Goal: Information Seeking & Learning: Check status

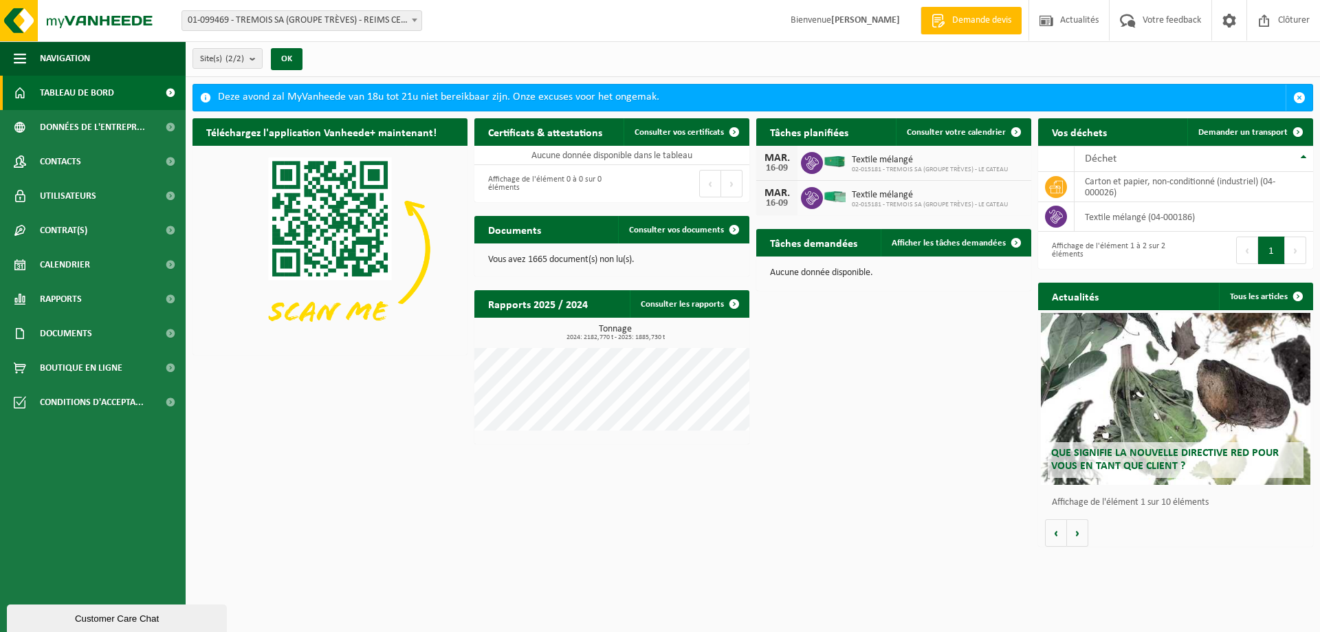
click at [65, 94] on span "Tableau de bord" at bounding box center [77, 93] width 74 height 34
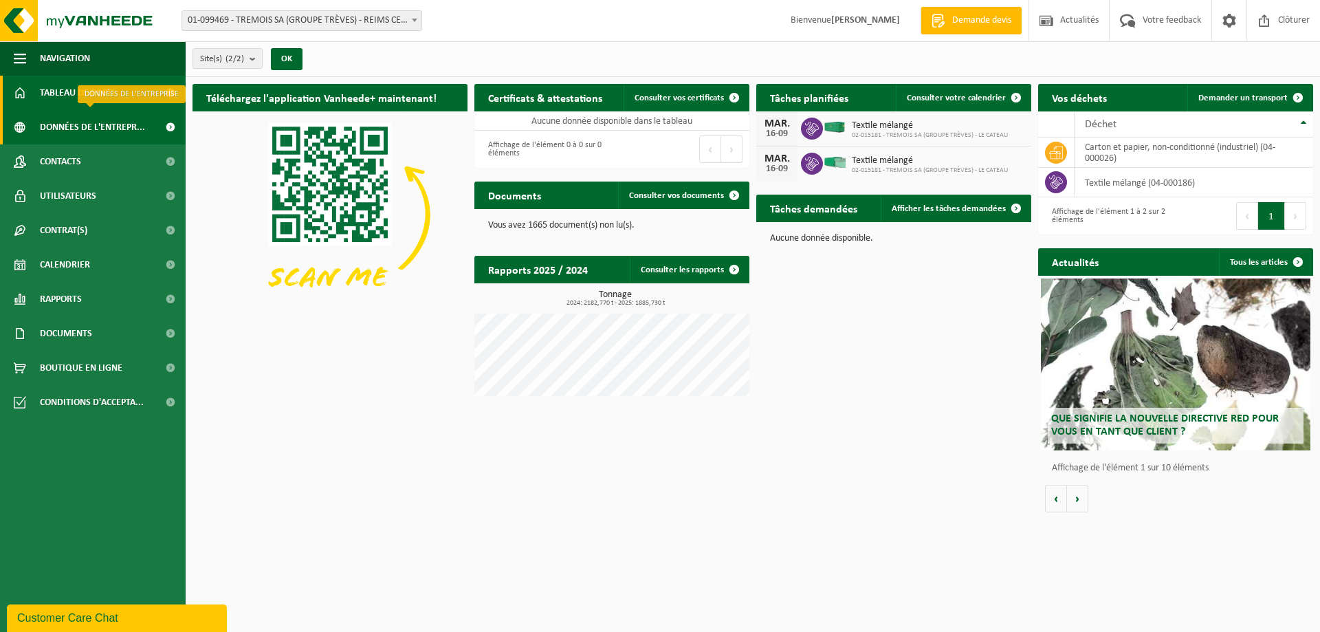
click at [69, 127] on span "Données de l'entrepr..." at bounding box center [92, 127] width 105 height 34
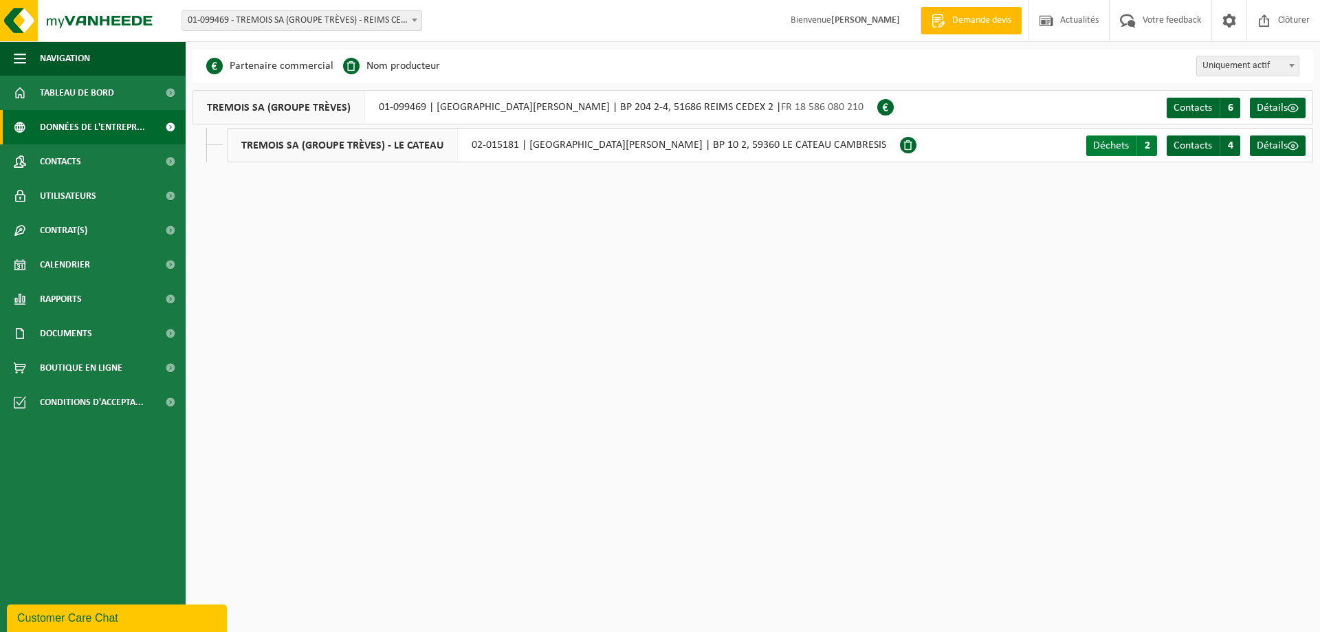
click at [1104, 146] on span "Déchets" at bounding box center [1111, 145] width 36 height 11
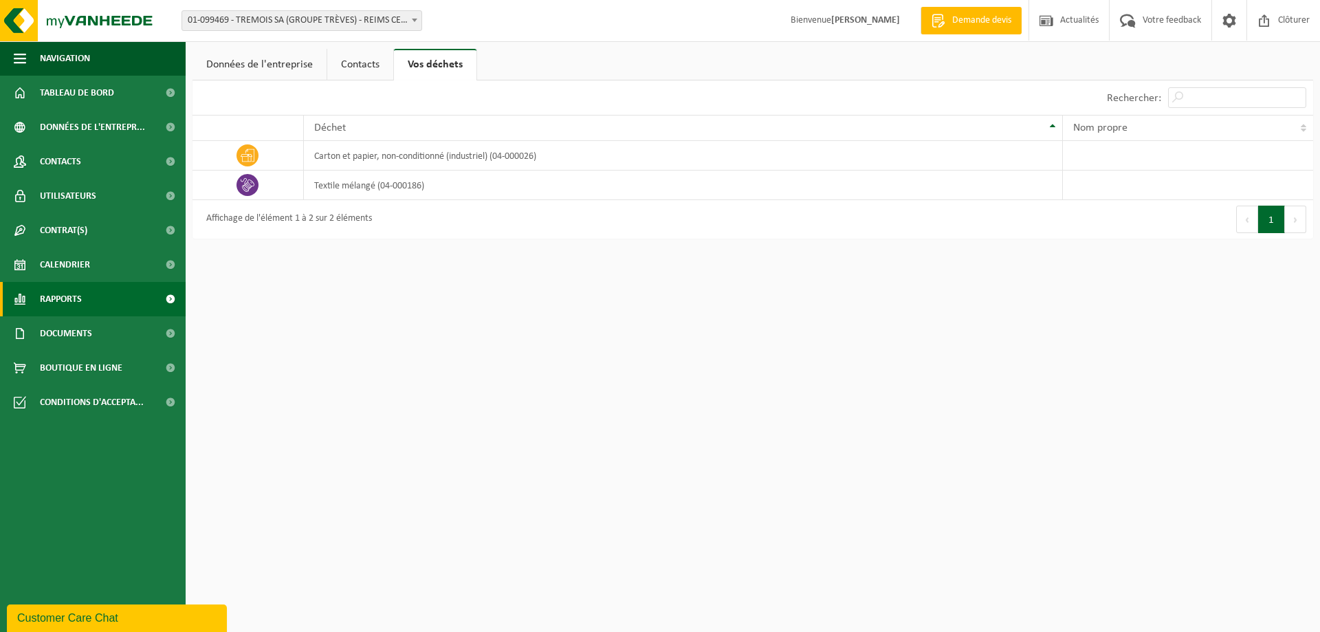
click at [72, 301] on span "Rapports" at bounding box center [61, 299] width 42 height 34
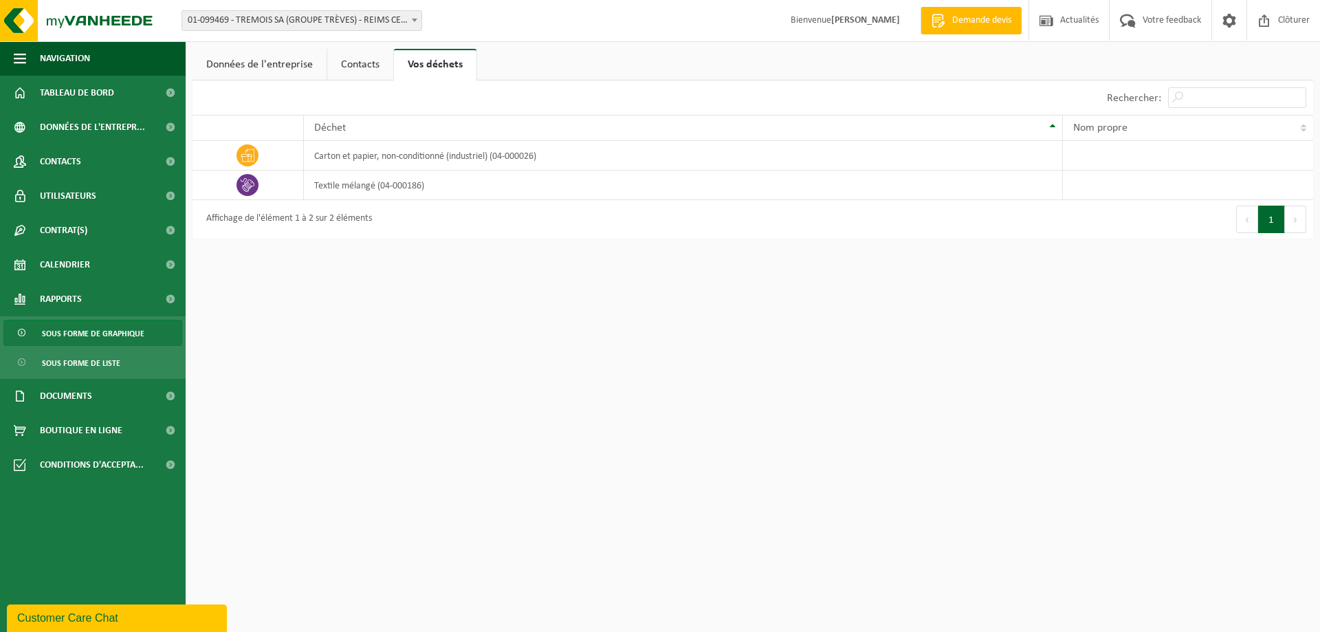
click at [72, 331] on span "Sous forme de graphique" at bounding box center [93, 333] width 102 height 26
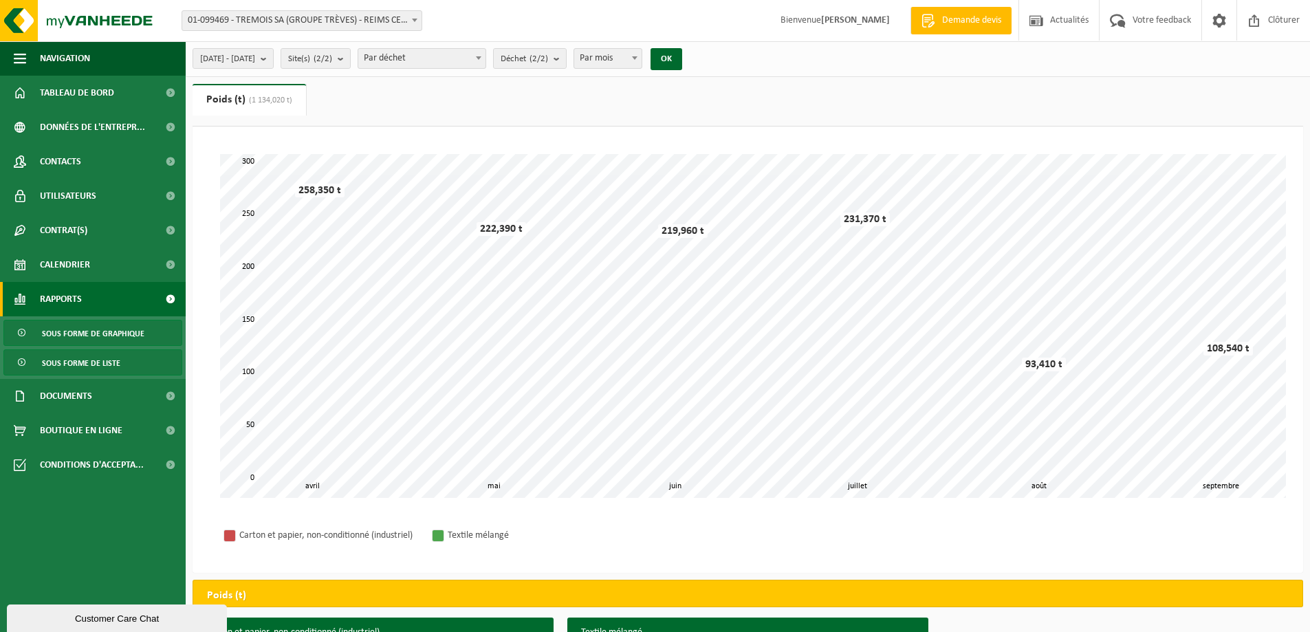
click at [71, 362] on span "Sous forme de liste" at bounding box center [81, 363] width 78 height 26
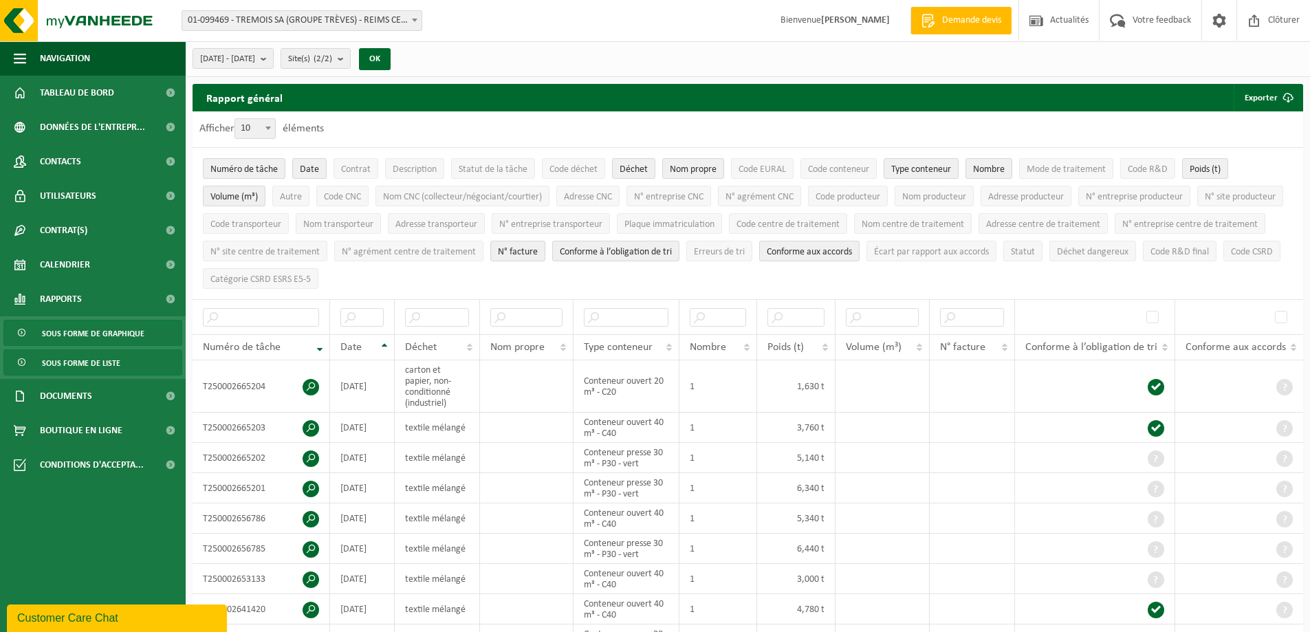
click at [78, 336] on span "Sous forme de graphique" at bounding box center [93, 333] width 102 height 26
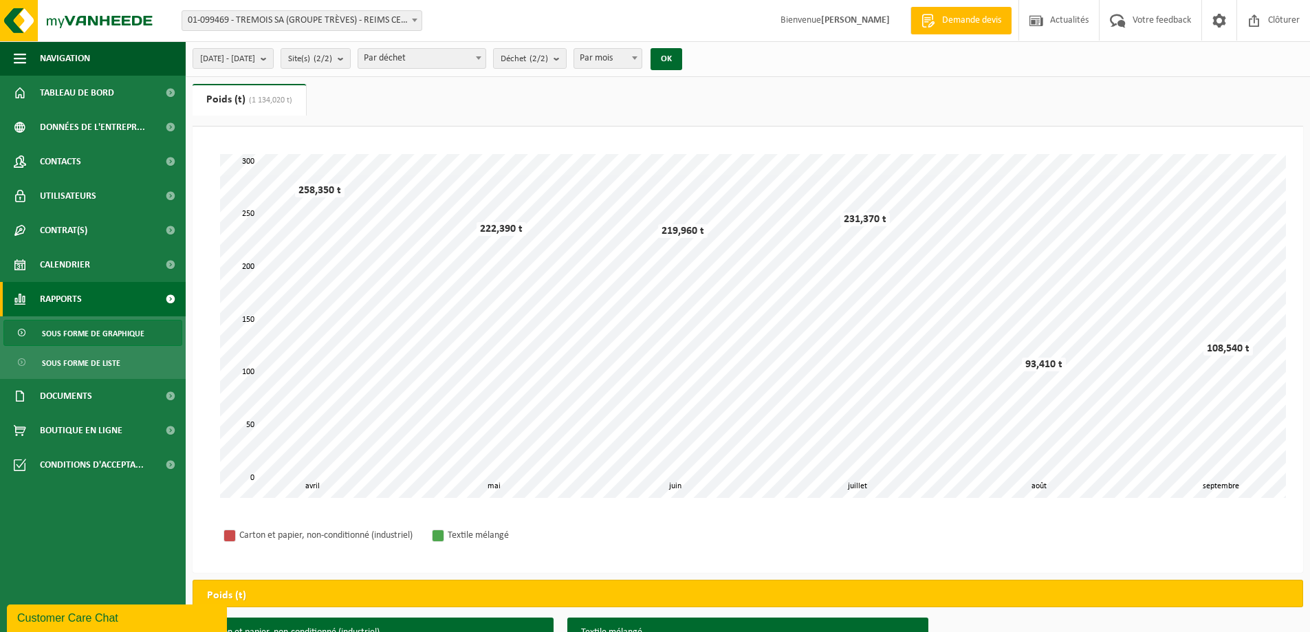
click at [481, 57] on b at bounding box center [479, 57] width 6 height 3
click at [566, 60] on b "submit" at bounding box center [560, 58] width 12 height 19
click at [547, 142] on label "Carton Et Papier, Non-conditionné (industriel)" at bounding box center [613, 144] width 228 height 21
click at [497, 134] on input "Carton Et Papier, Non-conditionné (industriel)" at bounding box center [496, 133] width 1 height 1
checkbox input "false"
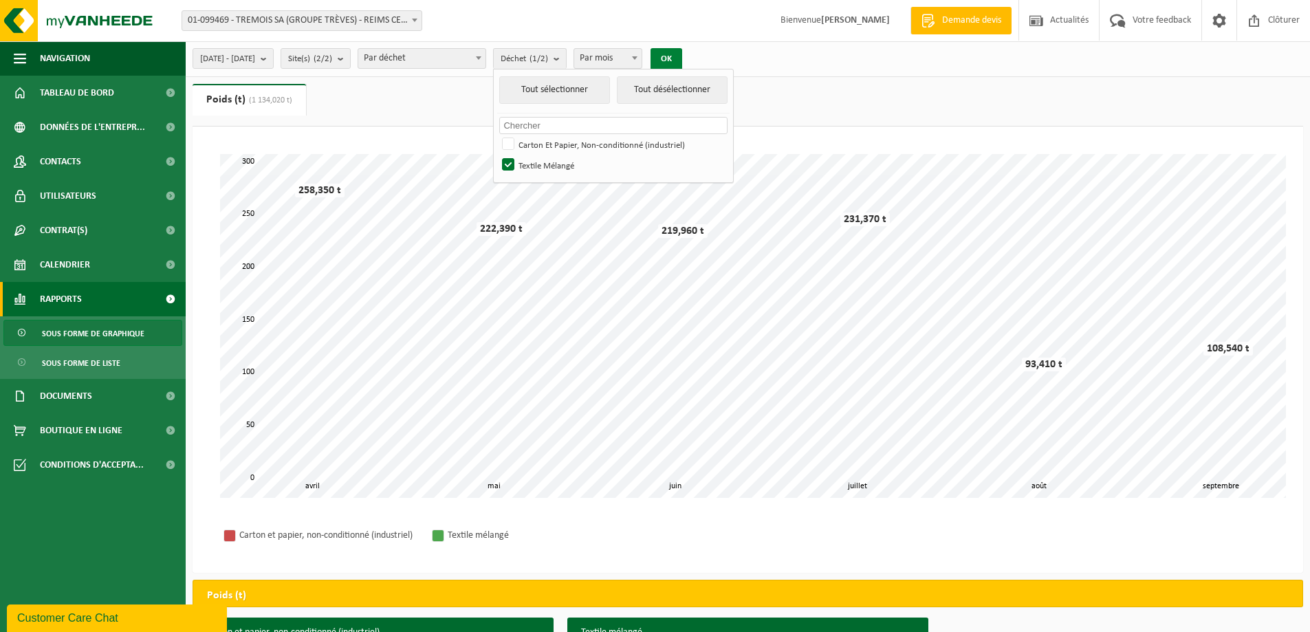
click at [682, 54] on button "OK" at bounding box center [666, 59] width 32 height 22
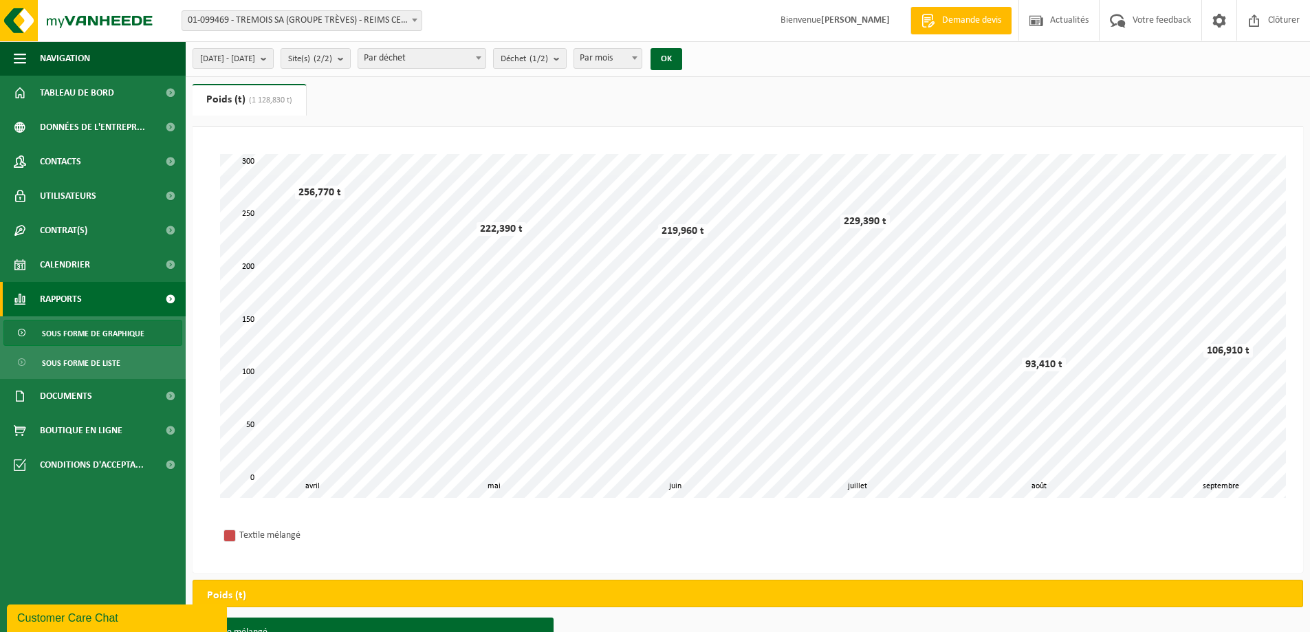
click at [637, 58] on b at bounding box center [635, 57] width 6 height 3
click at [682, 61] on button "OK" at bounding box center [666, 59] width 32 height 22
click at [637, 57] on b at bounding box center [635, 57] width 6 height 3
click at [682, 53] on button "OK" at bounding box center [666, 59] width 32 height 22
click at [637, 59] on b at bounding box center [635, 57] width 6 height 3
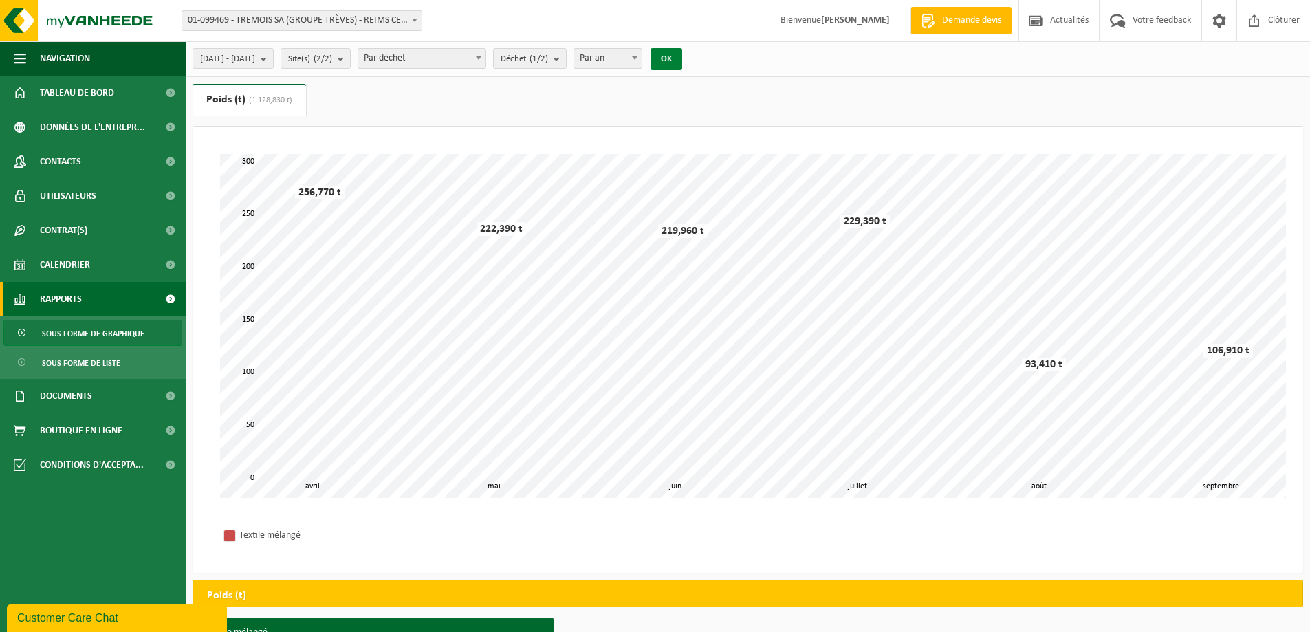
click at [682, 58] on button "OK" at bounding box center [666, 59] width 32 height 22
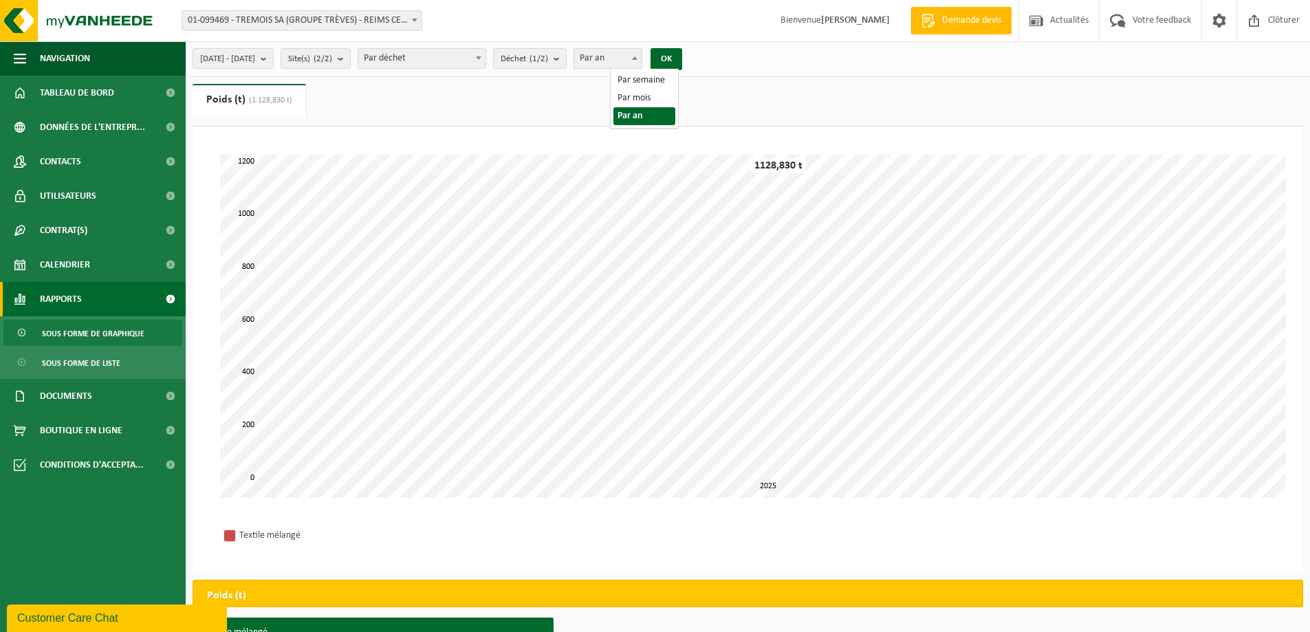
click at [637, 57] on b at bounding box center [635, 57] width 6 height 3
select select "2"
click at [682, 60] on button "OK" at bounding box center [666, 59] width 32 height 22
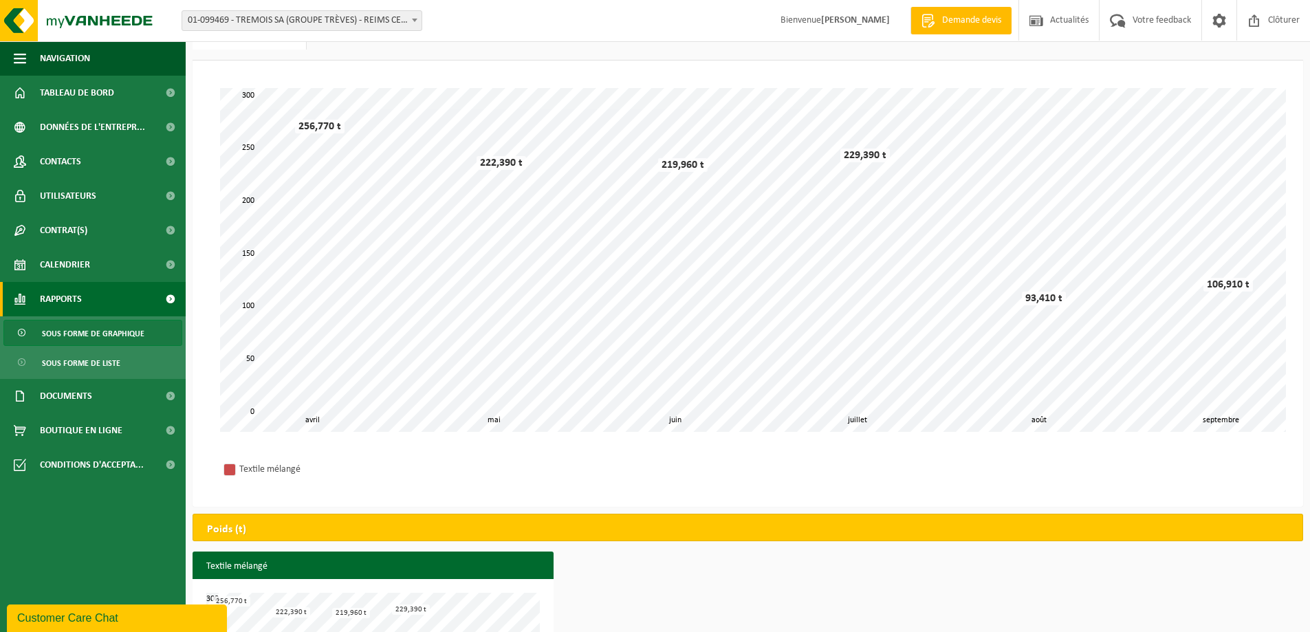
scroll to position [12, 0]
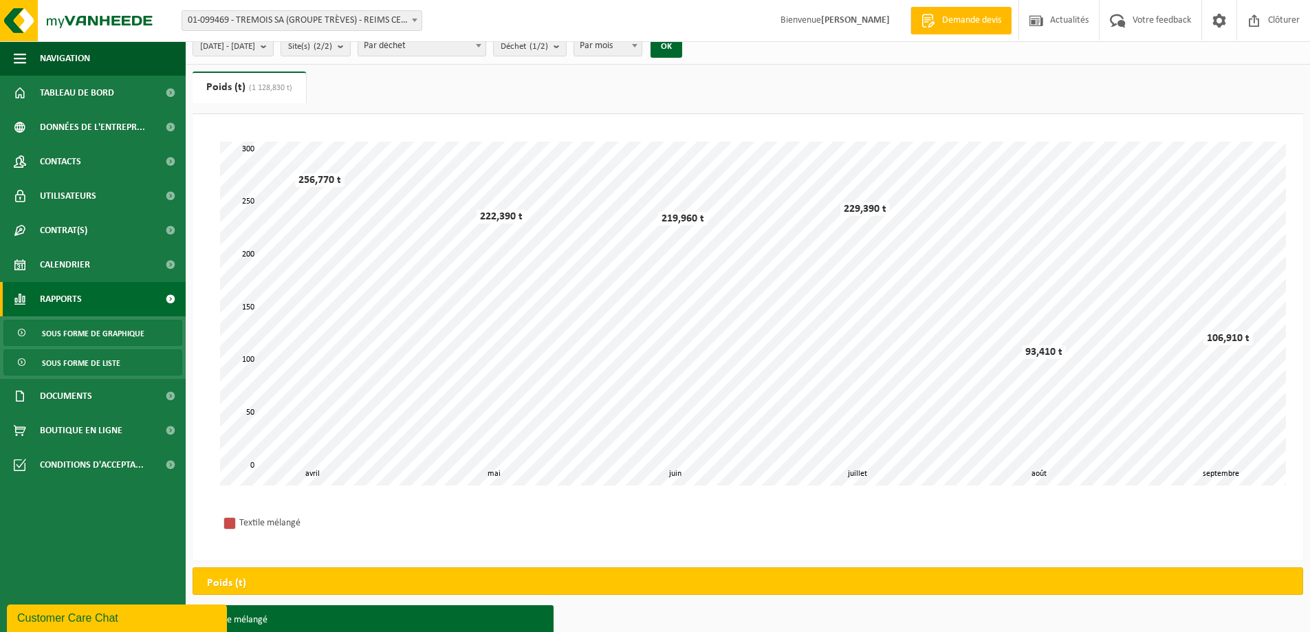
click at [94, 364] on span "Sous forme de liste" at bounding box center [81, 363] width 78 height 26
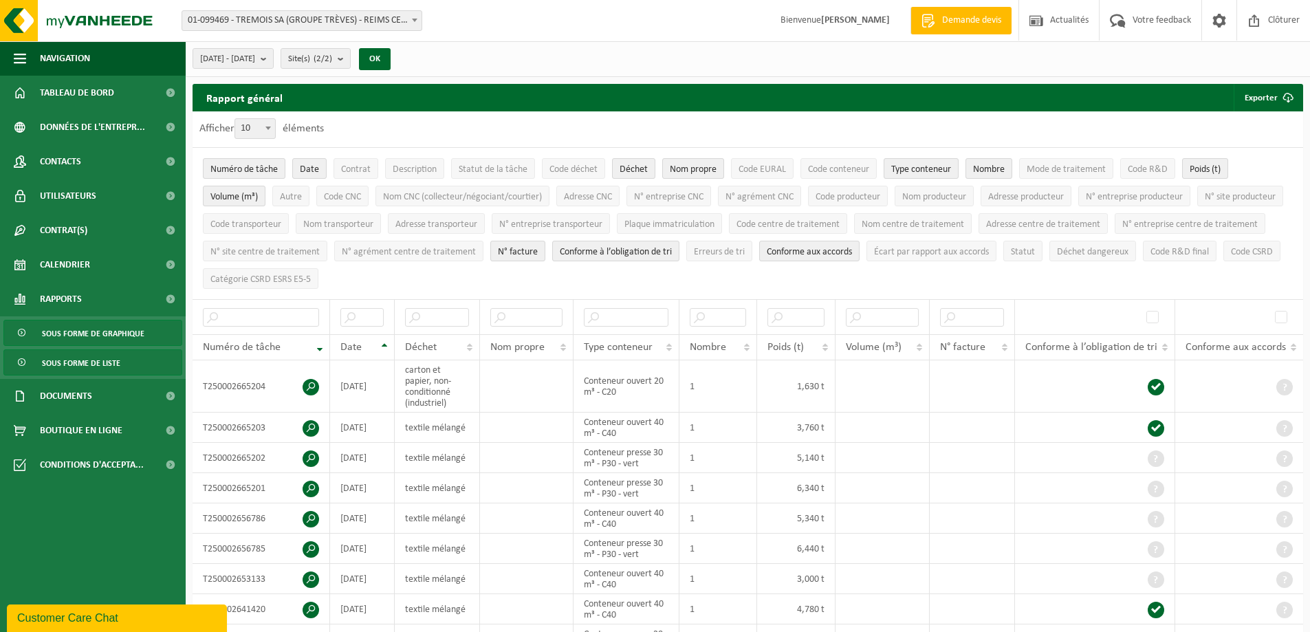
click at [78, 336] on span "Sous forme de graphique" at bounding box center [93, 333] width 102 height 26
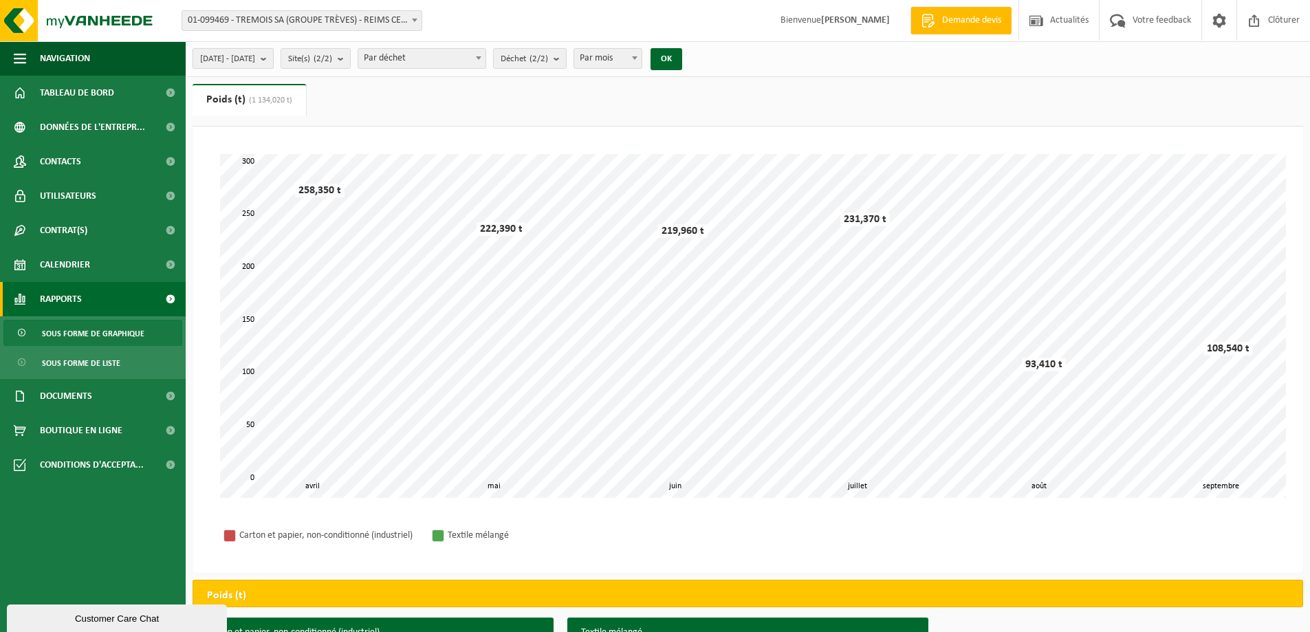
click at [273, 61] on b "submit" at bounding box center [267, 58] width 12 height 19
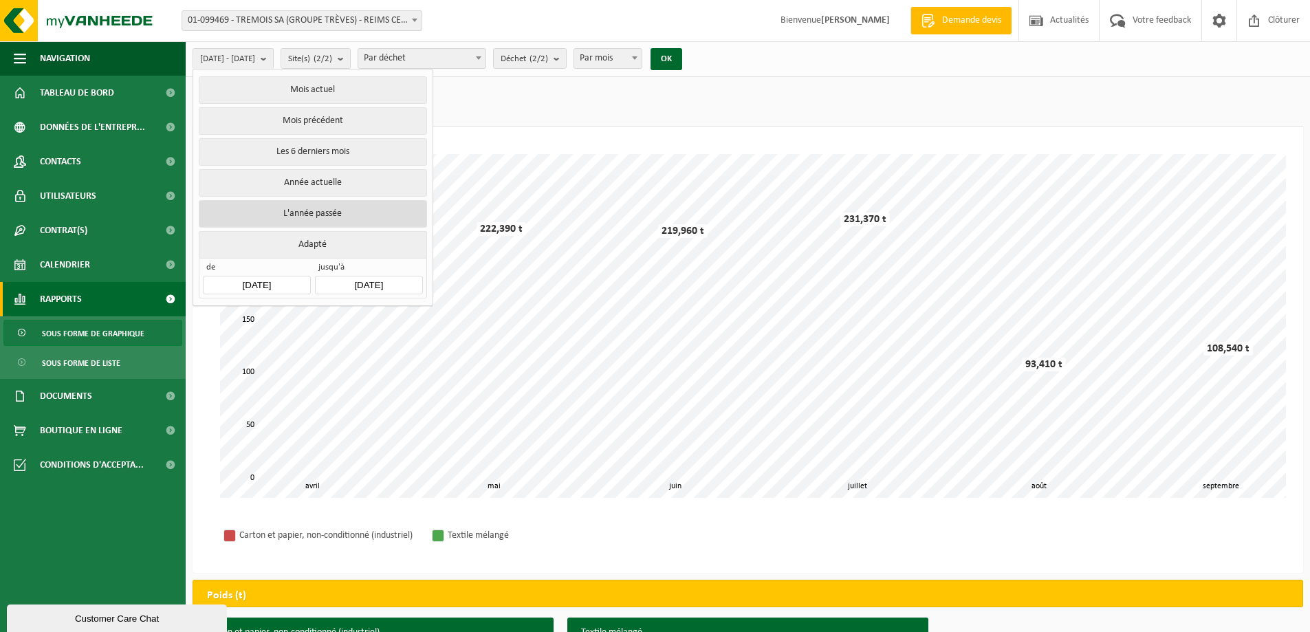
click at [306, 212] on button "L'année passée" at bounding box center [313, 214] width 228 height 28
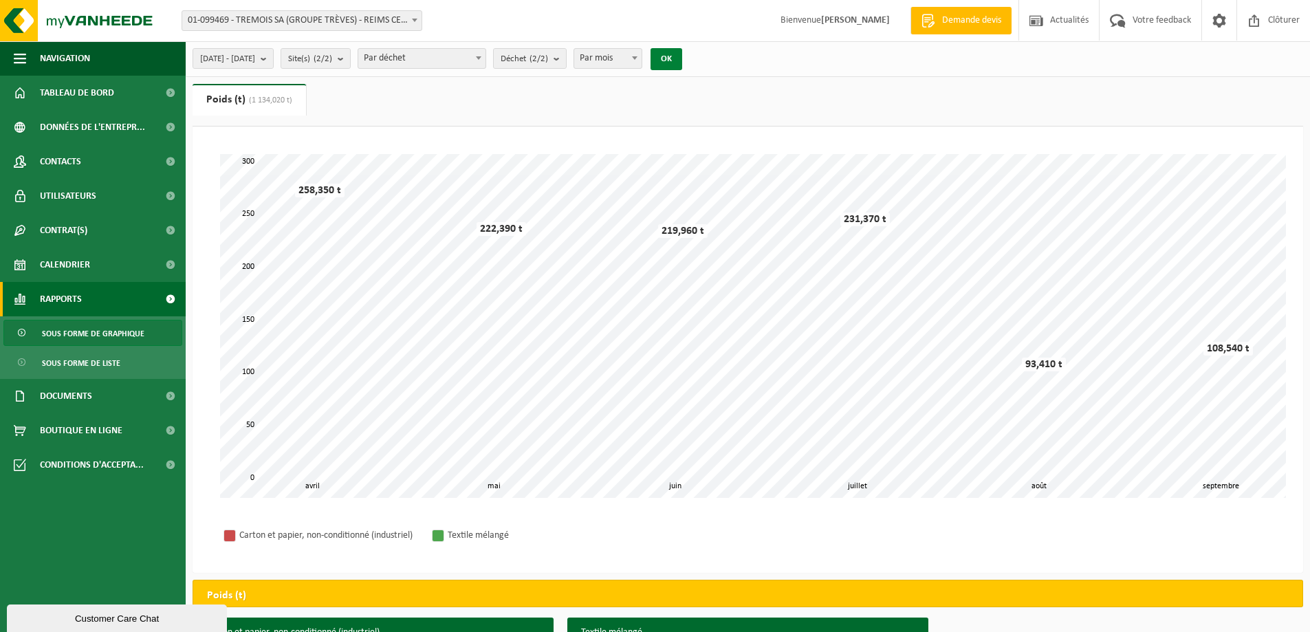
click at [682, 56] on button "OK" at bounding box center [666, 59] width 32 height 22
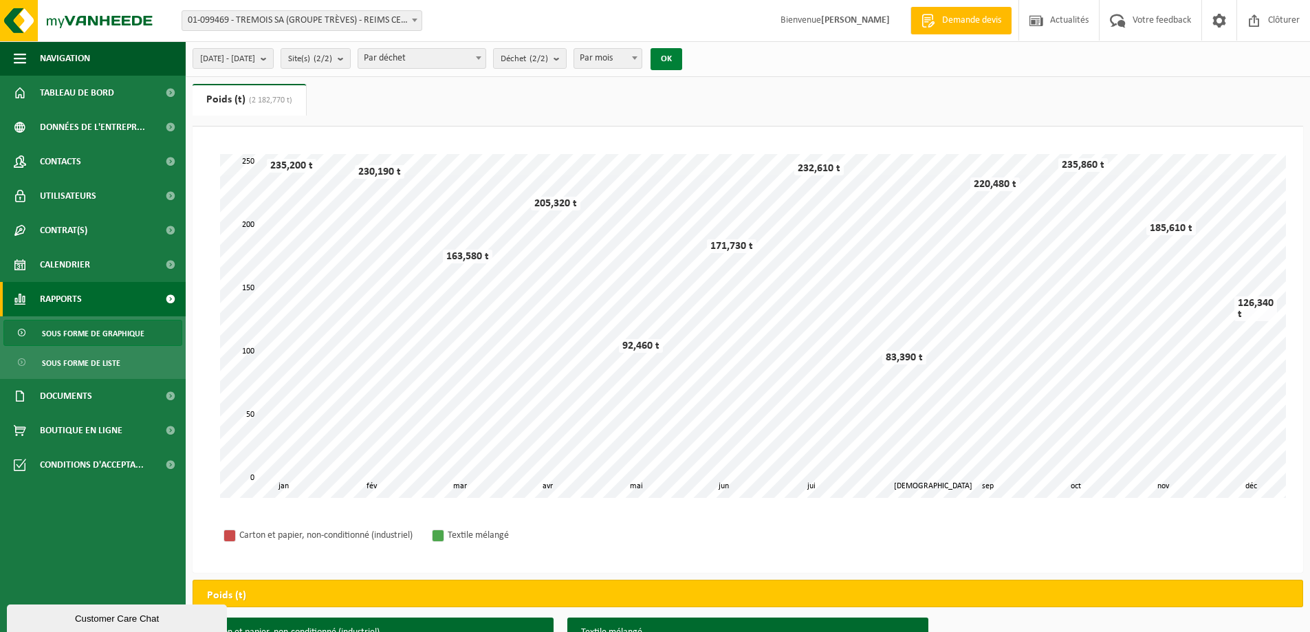
click at [682, 56] on button "OK" at bounding box center [666, 59] width 32 height 22
